Goal: Find contact information: Find contact information

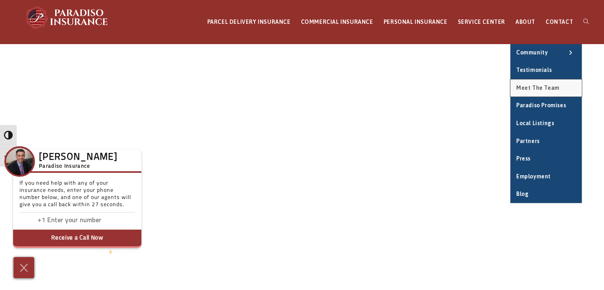
click at [534, 87] on span "Meet the Team" at bounding box center [537, 88] width 43 height 6
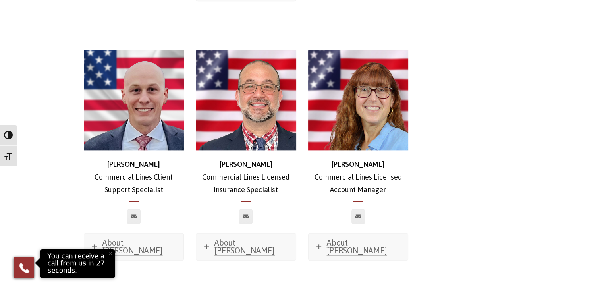
scroll to position [953, 0]
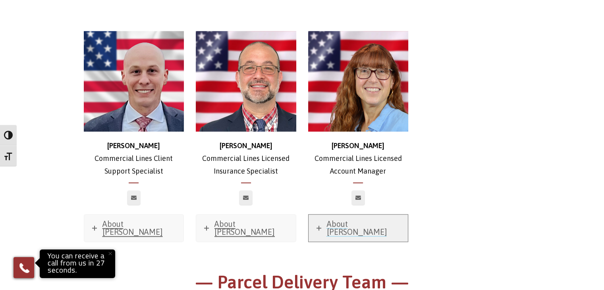
click at [343, 219] on span "About Carrie" at bounding box center [357, 227] width 60 height 17
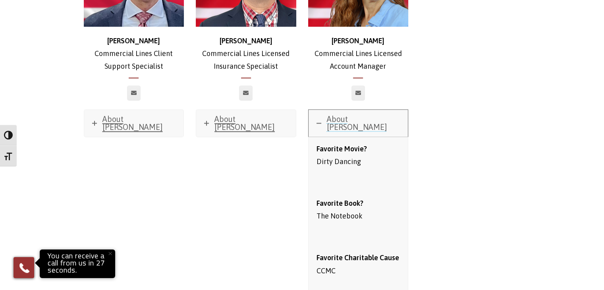
scroll to position [993, 0]
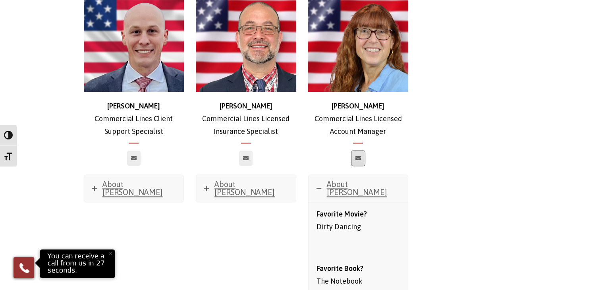
click at [358, 156] on icon at bounding box center [358, 158] width 6 height 5
click at [464, 167] on div "Mike Commercial Lines Client Support Specialist About Mike Favorite Movie? Good…" at bounding box center [302, 241] width 449 height 540
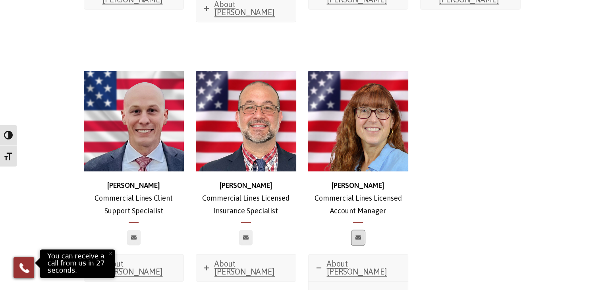
click at [359, 235] on icon at bounding box center [358, 237] width 6 height 5
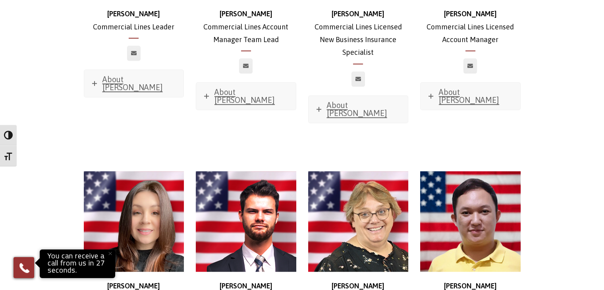
scroll to position [715, 0]
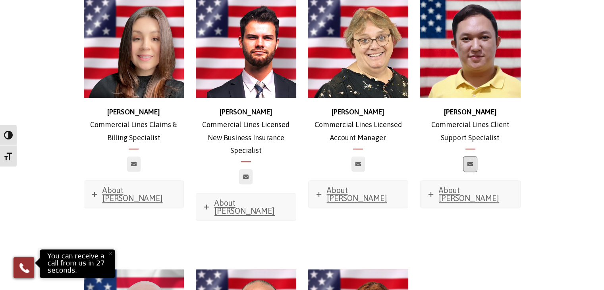
click at [469, 162] on icon at bounding box center [470, 164] width 6 height 5
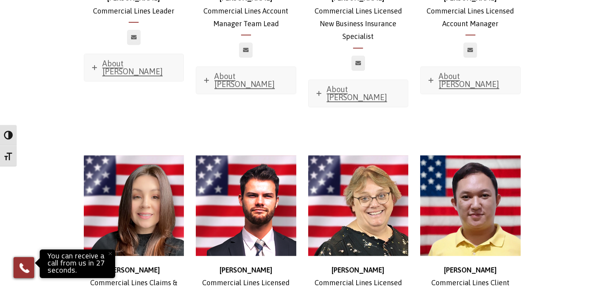
scroll to position [556, 0]
